Goal: Transaction & Acquisition: Purchase product/service

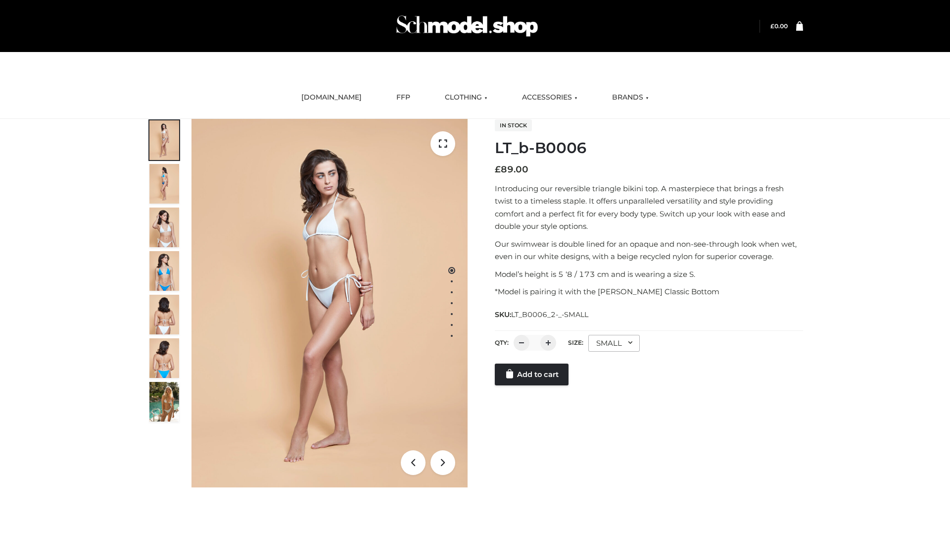
click at [533, 374] on link "Add to cart" at bounding box center [532, 374] width 74 height 22
